Goal: Task Accomplishment & Management: Use online tool/utility

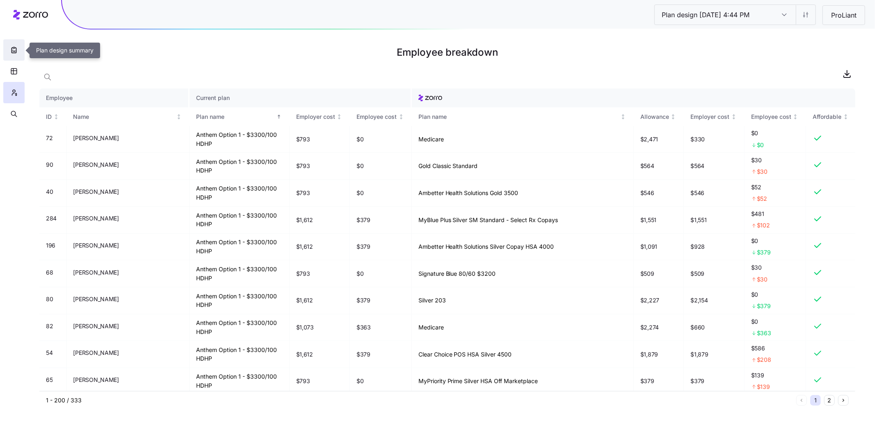
click at [20, 50] on button "button" at bounding box center [13, 49] width 21 height 21
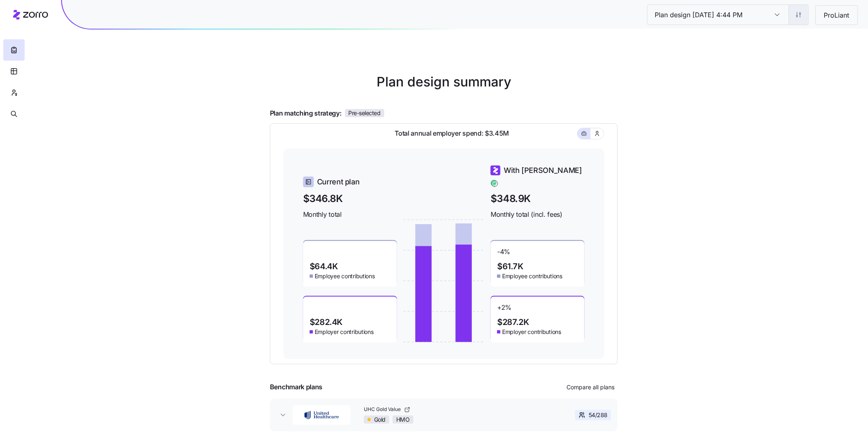
click at [801, 12] on html "Plan design [DATE] 4:44 PM Plan design [DATE] 4:44 PM ProLiant Plan design summ…" at bounding box center [434, 225] width 868 height 450
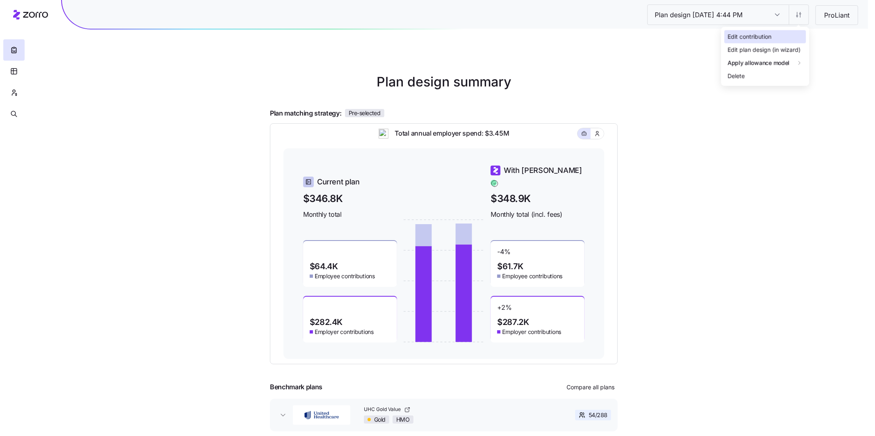
click at [750, 35] on div "Edit contribution" at bounding box center [749, 36] width 44 height 9
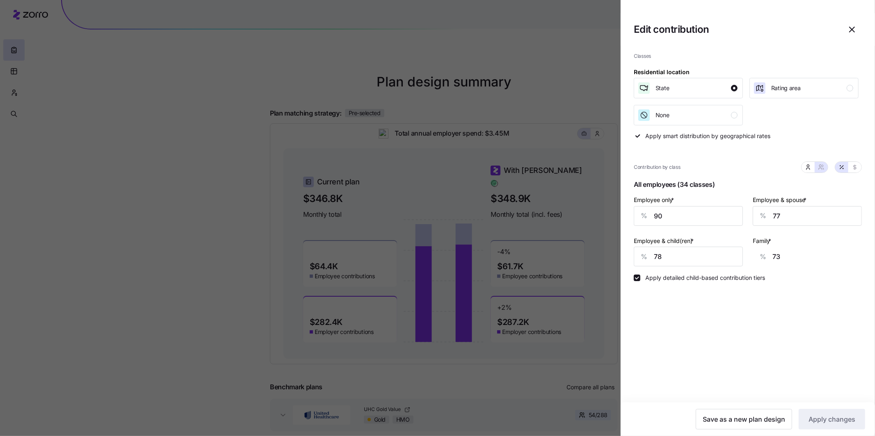
click at [849, 30] on icon "button" at bounding box center [852, 30] width 10 height 10
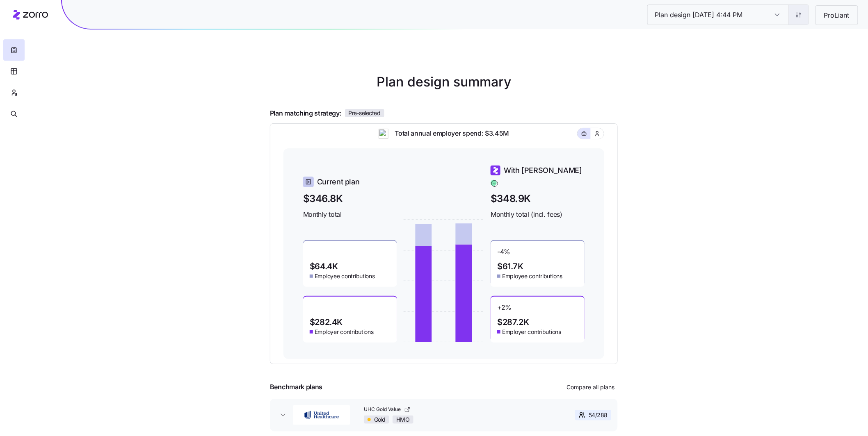
click at [804, 14] on html "Plan design [DATE] 4:44 PM Plan design [DATE] 4:44 PM ProLiant Plan design summ…" at bounding box center [434, 225] width 868 height 450
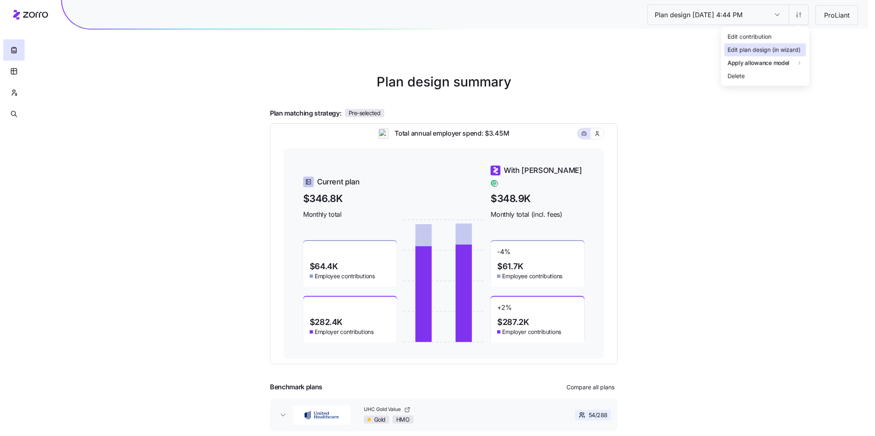
click at [777, 48] on div "Edit plan design (in wizard)" at bounding box center [763, 50] width 73 height 9
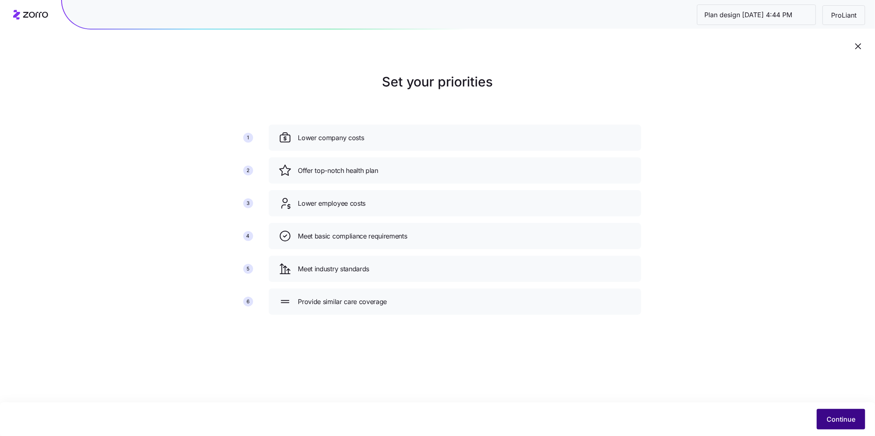
click at [855, 418] on span "Continue" at bounding box center [840, 420] width 29 height 10
